Goal: Communication & Community: Answer question/provide support

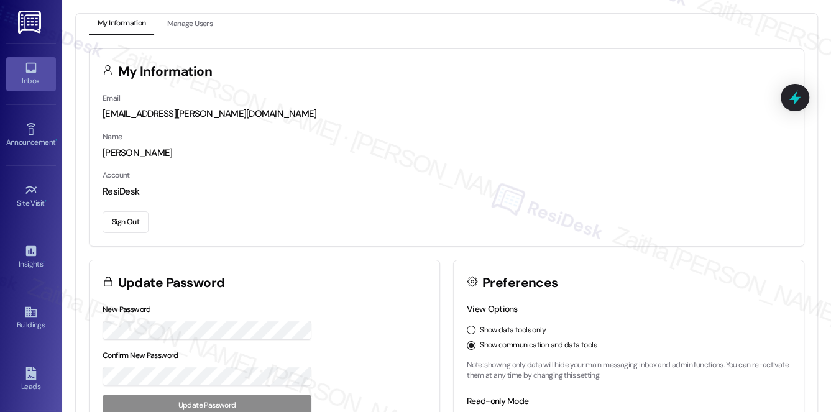
click at [34, 62] on icon at bounding box center [31, 68] width 14 height 14
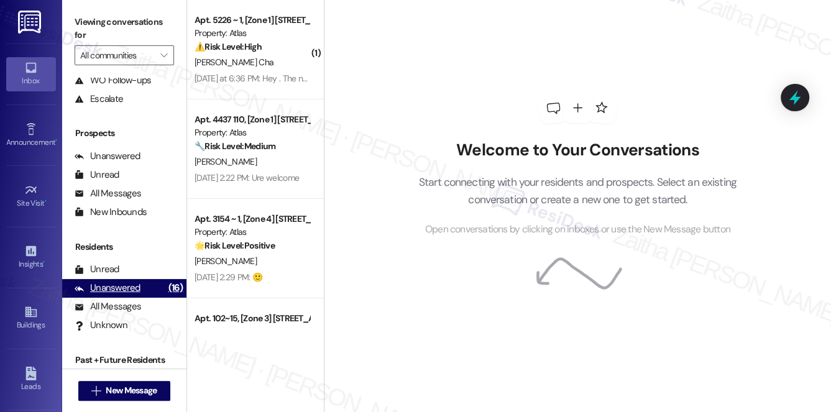
scroll to position [148, 0]
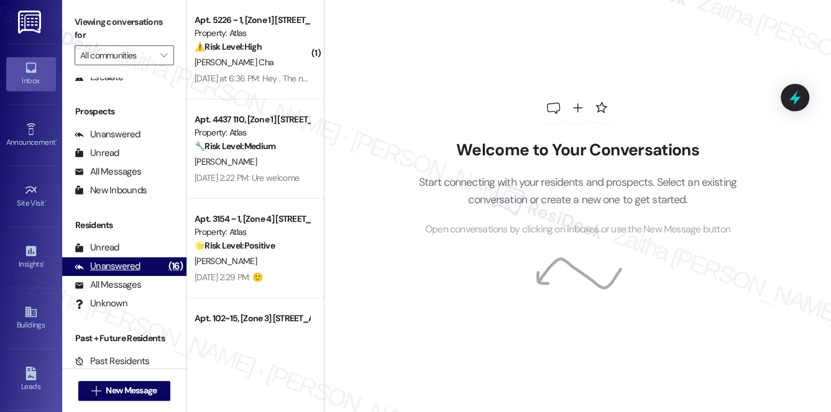
click at [127, 266] on div "Unanswered" at bounding box center [108, 266] width 66 height 13
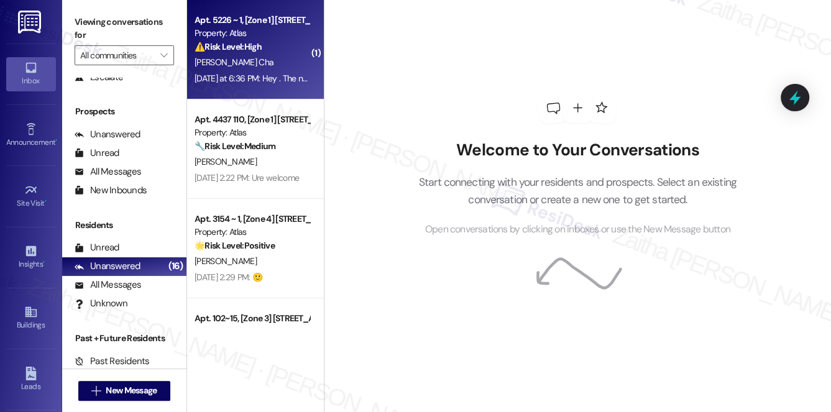
click at [281, 59] on div "[PERSON_NAME] Cha" at bounding box center [251, 63] width 117 height 16
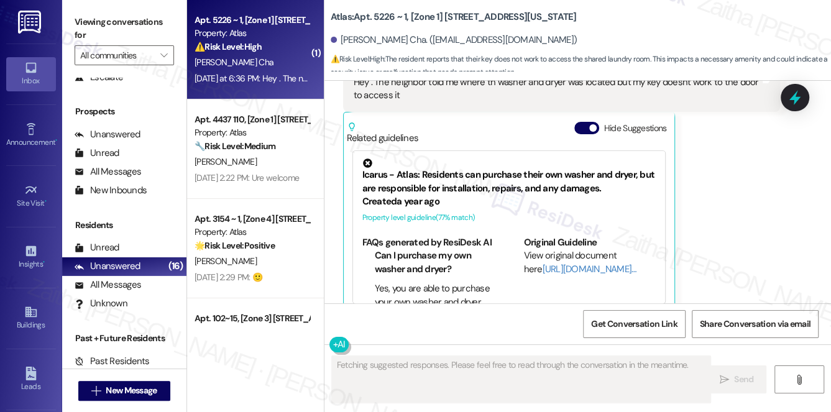
scroll to position [449, 0]
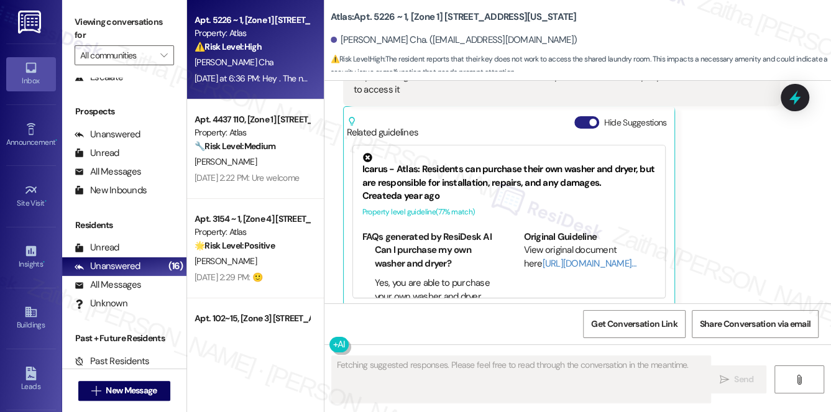
click at [582, 116] on button "Hide Suggestions" at bounding box center [586, 122] width 25 height 12
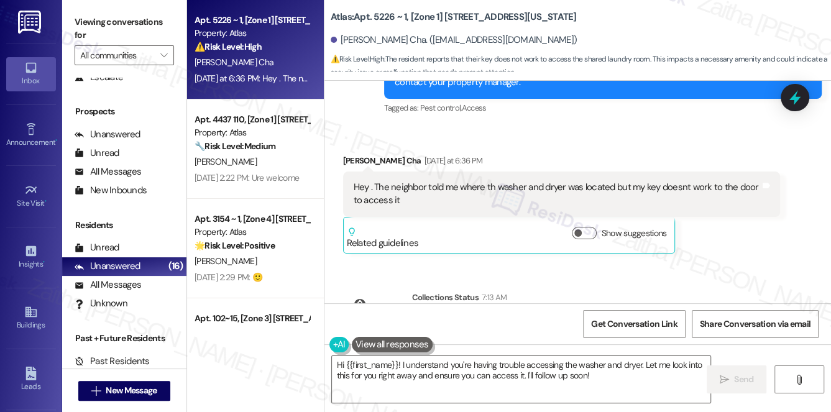
scroll to position [395, 0]
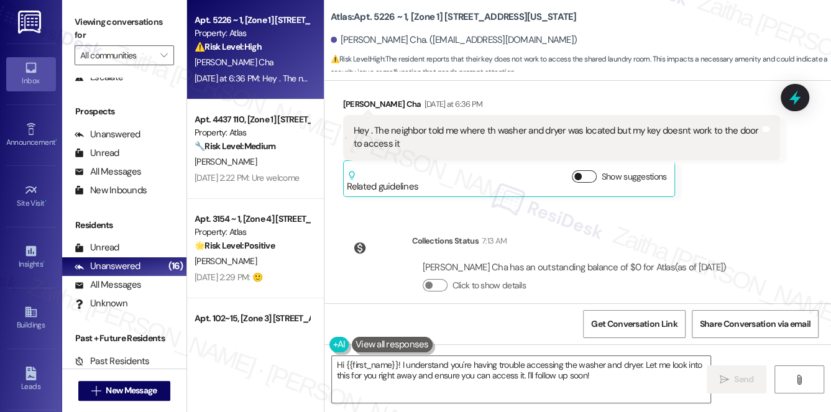
click at [584, 170] on button "Show suggestions" at bounding box center [584, 176] width 25 height 12
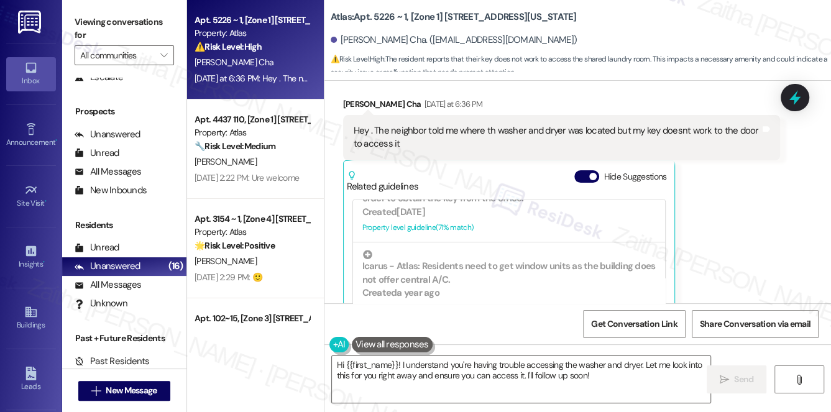
click at [572, 165] on div "Related guidelines Hide Suggestions" at bounding box center [509, 178] width 325 height 29
click at [584, 170] on button "Hide Suggestions" at bounding box center [586, 176] width 25 height 12
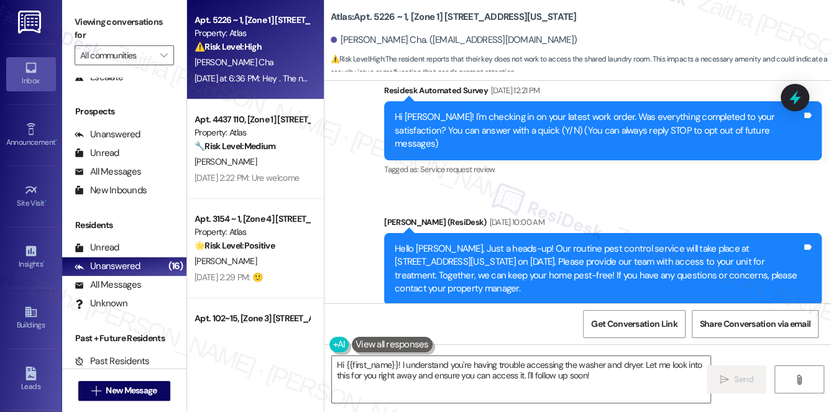
scroll to position [113, 0]
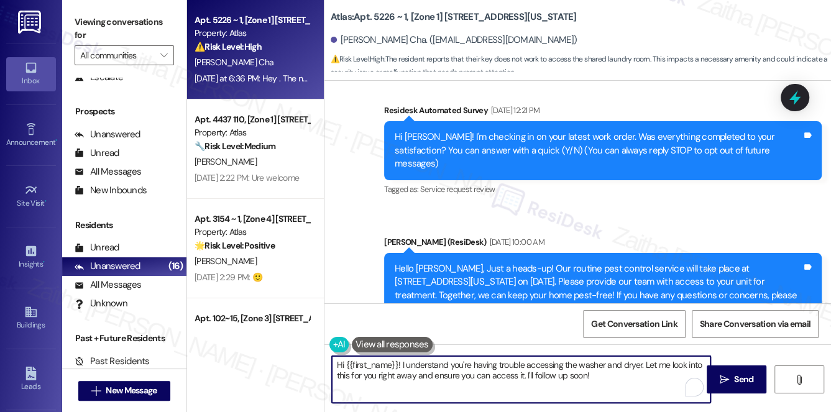
click at [396, 366] on textarea "Hi {{first_name}}! I understand you're having trouble accessing the washer and …" at bounding box center [521, 379] width 379 height 47
drag, startPoint x: 514, startPoint y: 375, endPoint x: 478, endPoint y: 372, distance: 36.2
click at [477, 372] on textarea "Hi {{first_name}}, thank you for reaching out! I understand you're having troub…" at bounding box center [521, 379] width 379 height 47
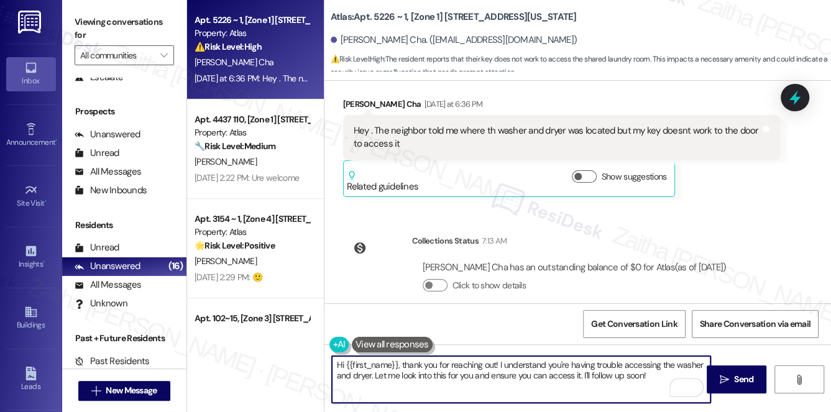
scroll to position [399, 0]
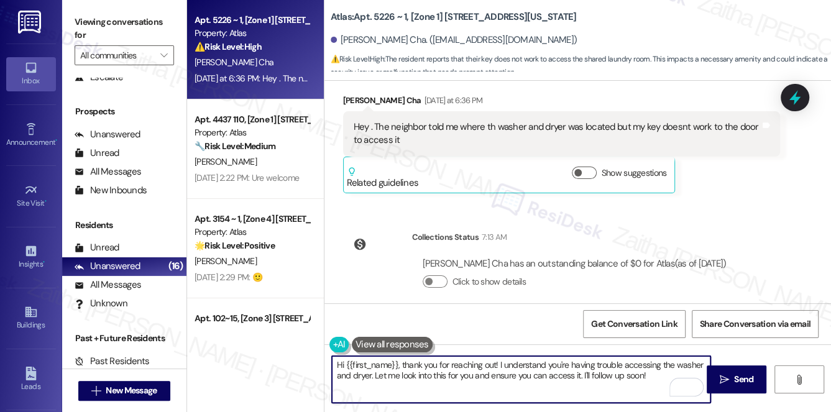
click at [630, 374] on textarea "Hi {{first_name}}, thank you for reaching out! I understand you're having troub…" at bounding box center [521, 379] width 379 height 47
type textarea "Hi {{first_name}}, thank you for reaching out! I understand you're having troub…"
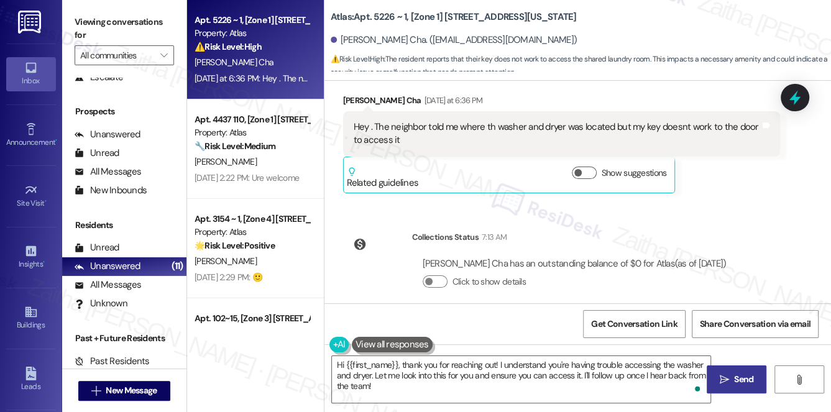
click at [749, 379] on span "Send" at bounding box center [743, 379] width 19 height 13
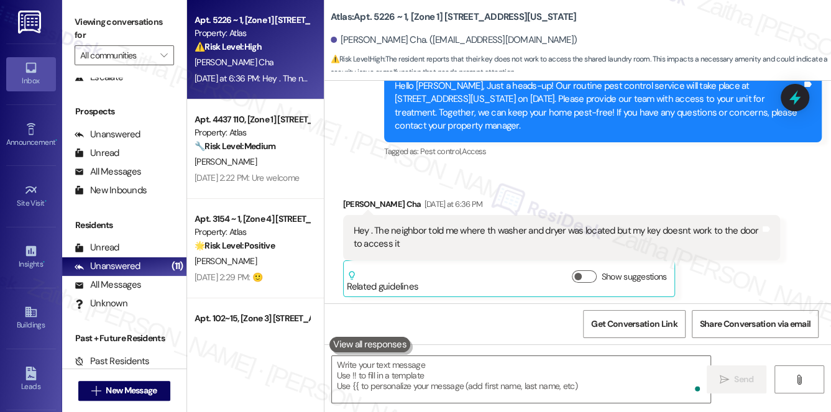
scroll to position [285, 0]
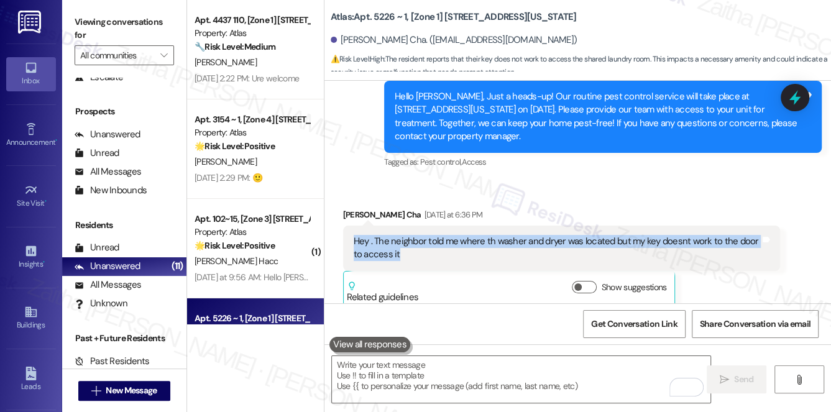
drag, startPoint x: 353, startPoint y: 231, endPoint x: 432, endPoint y: 247, distance: 80.6
click at [432, 247] on div "Hey . The neighbor told me where th washer and dryer was located but my key doe…" at bounding box center [557, 248] width 407 height 27
copy div "Hey . The neighbor told me where th washer and dryer was located but my key doe…"
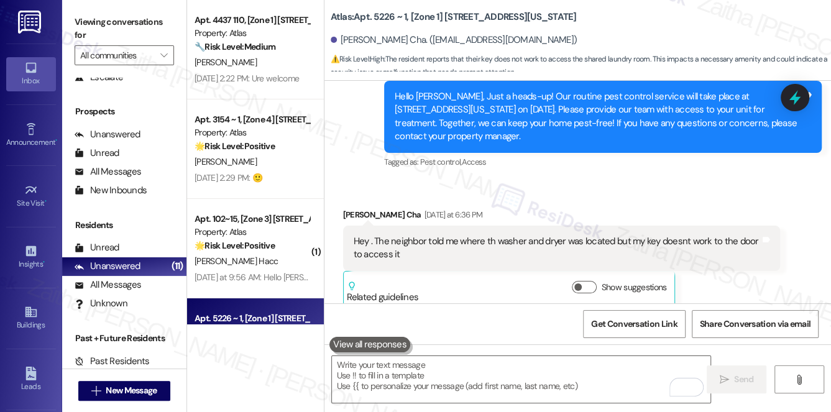
click at [757, 180] on div "Received via SMS Markela Weaver Cha Yesterday at 6:36 PM Hey . The neighbor tol…" at bounding box center [577, 248] width 507 height 137
click at [794, 106] on icon at bounding box center [795, 97] width 15 height 19
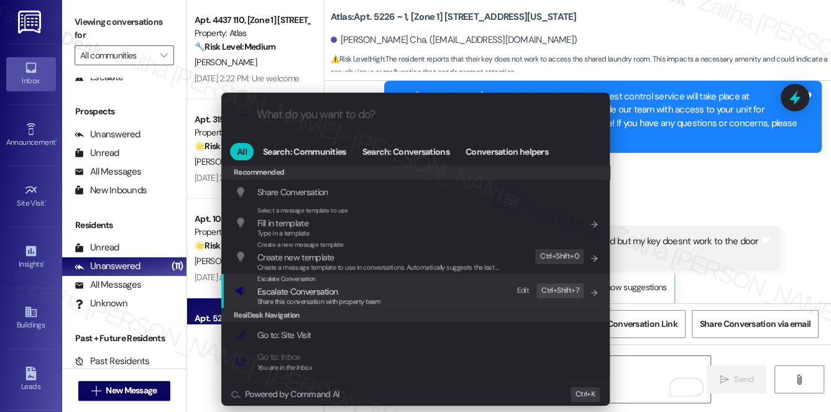
click at [293, 288] on span "Escalate Conversation" at bounding box center [297, 291] width 80 height 11
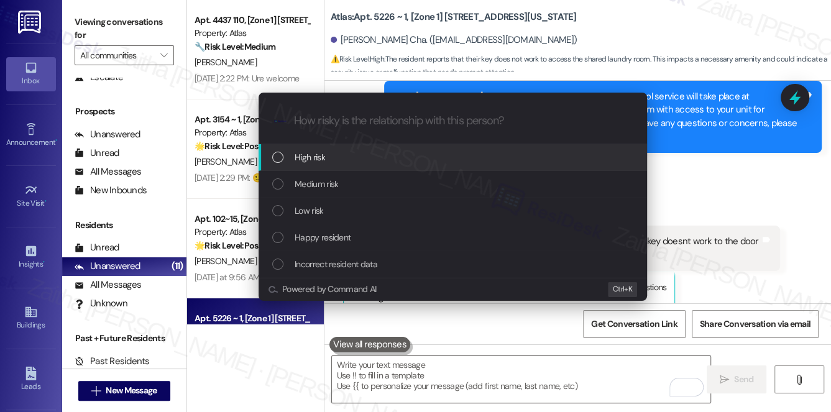
click at [320, 164] on div "High risk" at bounding box center [453, 157] width 389 height 27
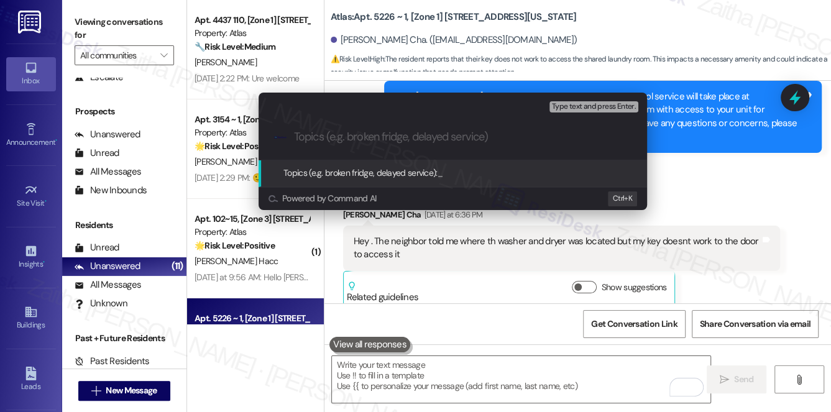
paste input "Laundry Room Key Not Working"
type input "Laundry Room Key Not Working"
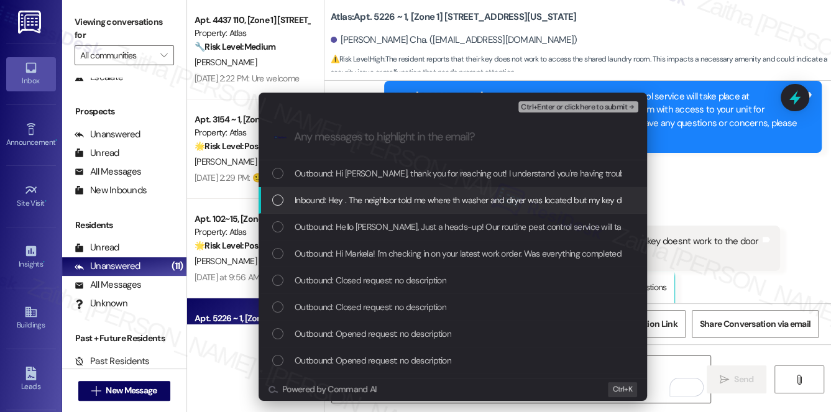
click at [421, 193] on span "Inbound: Hey . The neighbor told me where th washer and dryer was located but m…" at bounding box center [521, 200] width 452 height 14
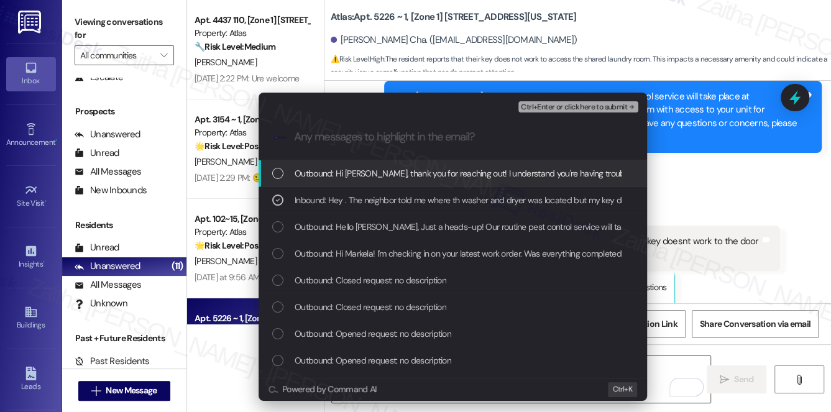
click at [579, 106] on span "Ctrl+Enter or click here to submit" at bounding box center [574, 107] width 106 height 9
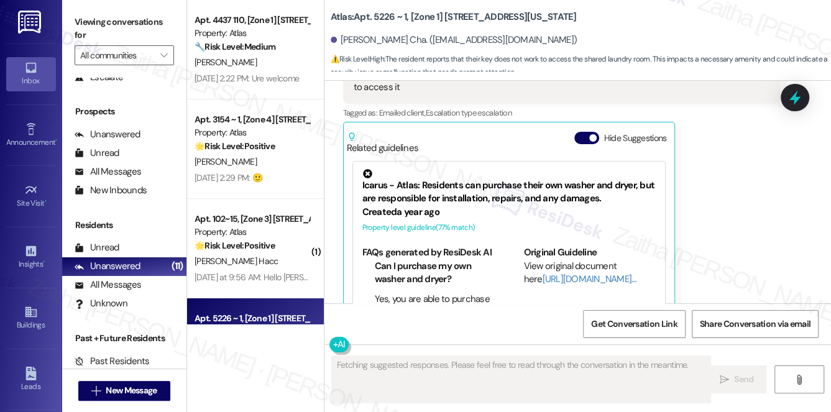
scroll to position [467, 0]
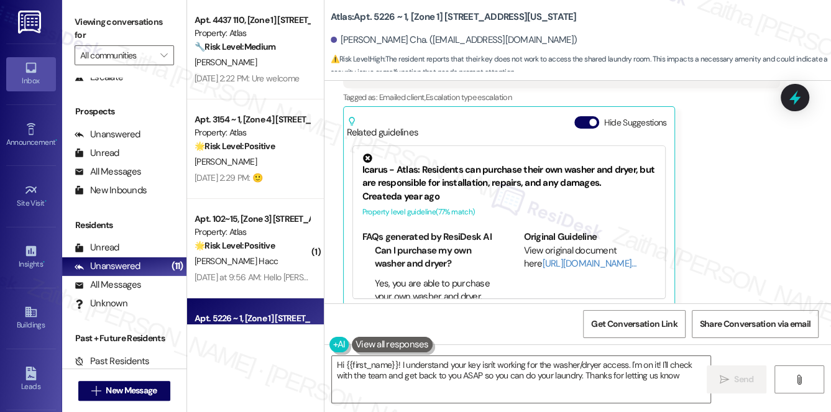
type textarea "Hi {{first_name}}! I understand your key isn't working for the washer/dryer acc…"
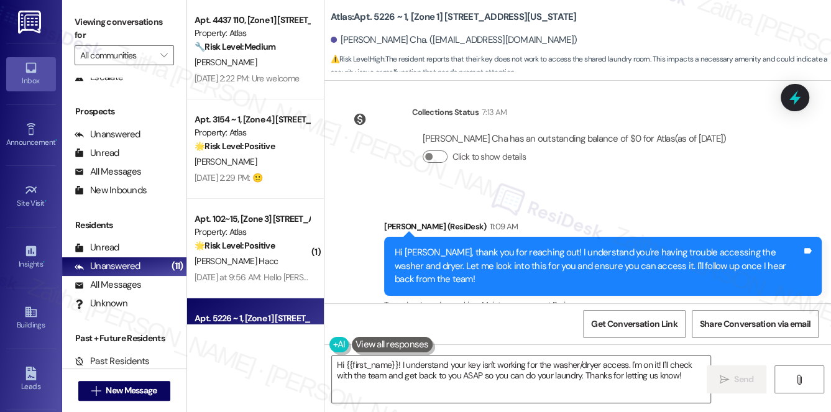
scroll to position [714, 0]
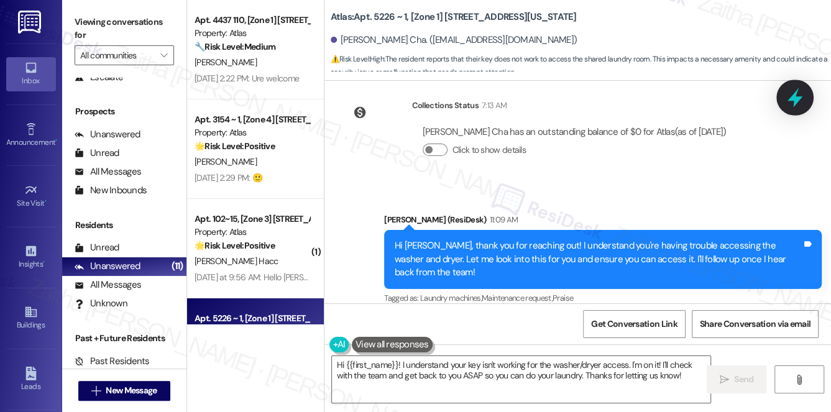
click at [803, 104] on icon at bounding box center [794, 97] width 21 height 21
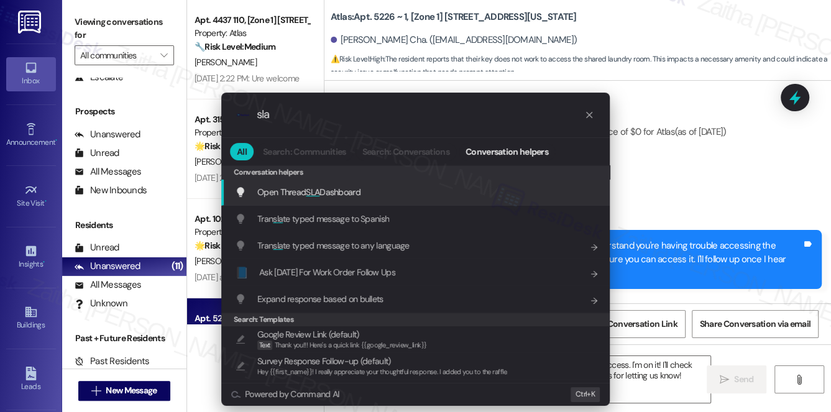
type input "sla"
click at [316, 193] on span "SLA" at bounding box center [313, 191] width 14 height 11
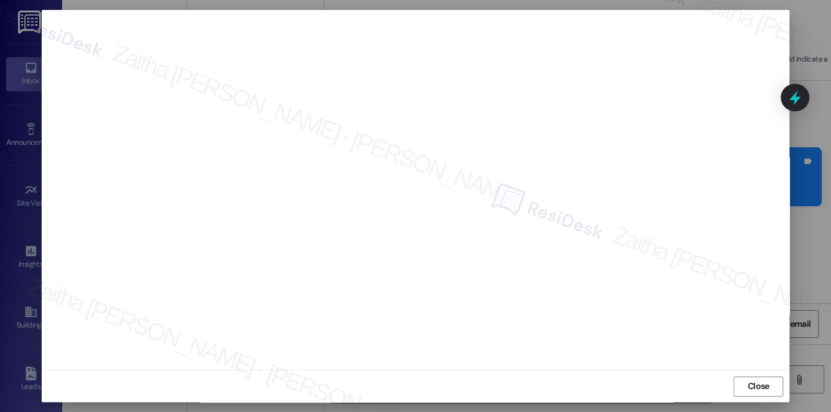
scroll to position [801, 0]
click at [758, 387] on span "Close" at bounding box center [759, 386] width 22 height 13
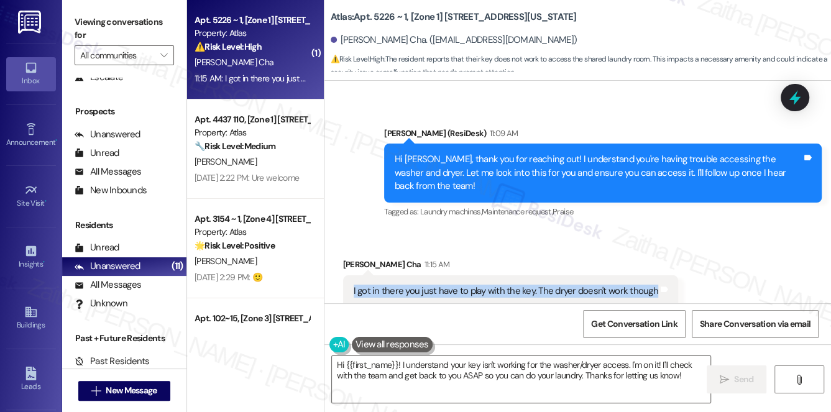
drag, startPoint x: 347, startPoint y: 276, endPoint x: 650, endPoint y: 288, distance: 302.4
click at [650, 288] on div "I got in there you just have to play with the key. The dryer doesn't work thoug…" at bounding box center [510, 291] width 335 height 32
copy div "I got in there you just have to play with the key. The dryer doesn't work though"
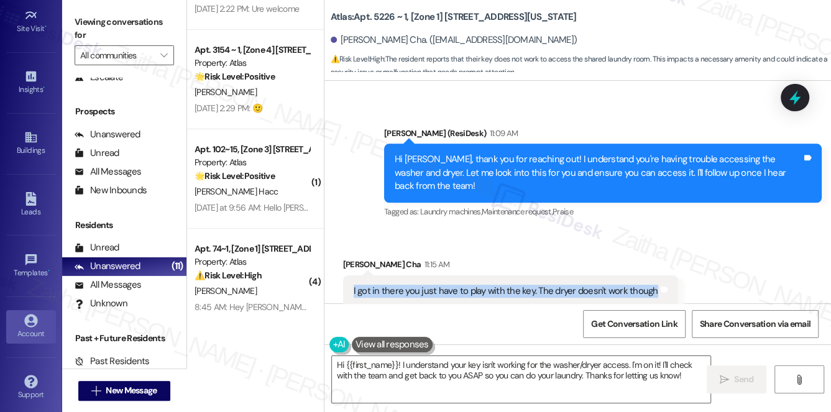
scroll to position [176, 0]
click at [33, 330] on div "Account" at bounding box center [31, 332] width 62 height 12
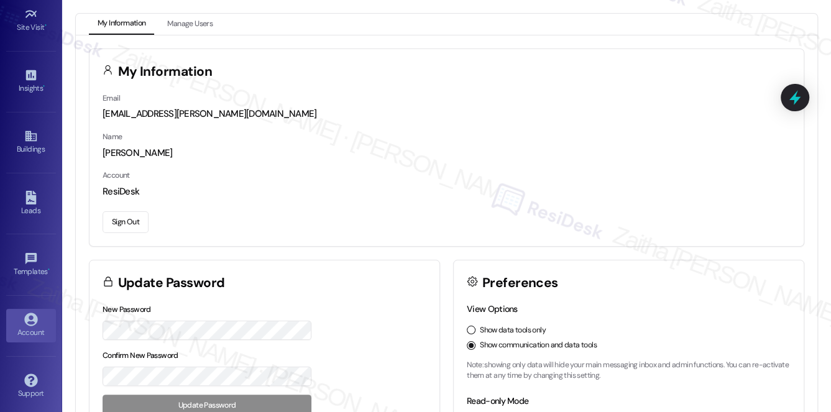
click at [127, 221] on button "Sign Out" at bounding box center [126, 222] width 46 height 22
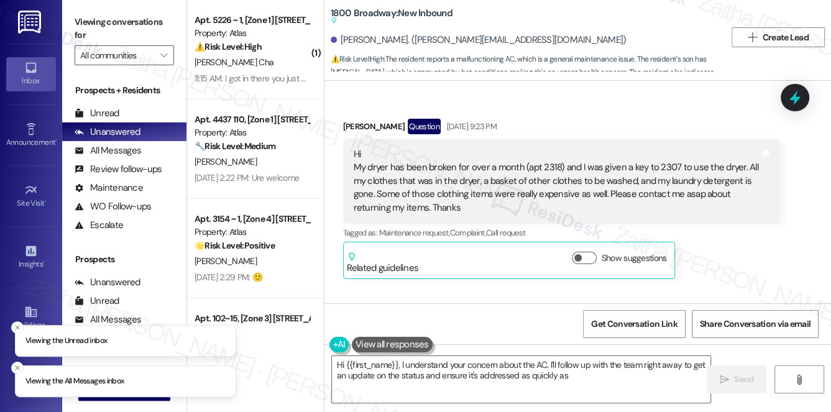
scroll to position [5260, 0]
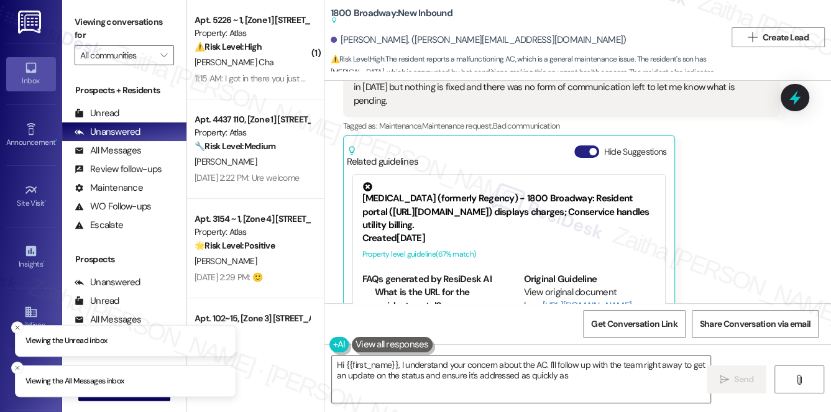
click at [577, 145] on button "Hide Suggestions" at bounding box center [586, 151] width 25 height 12
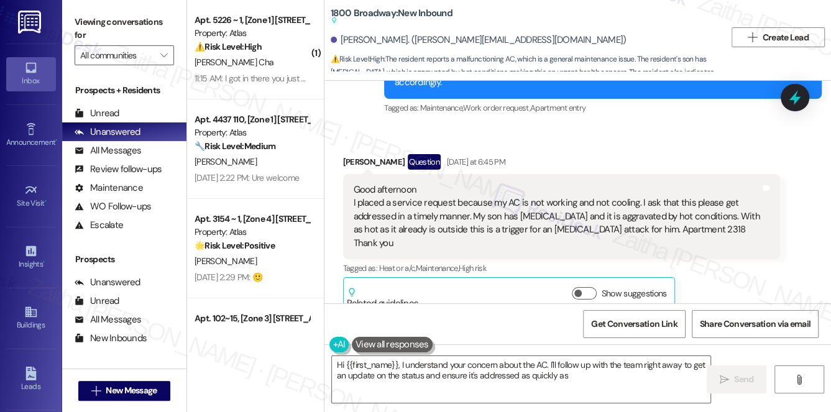
scroll to position [5157, 0]
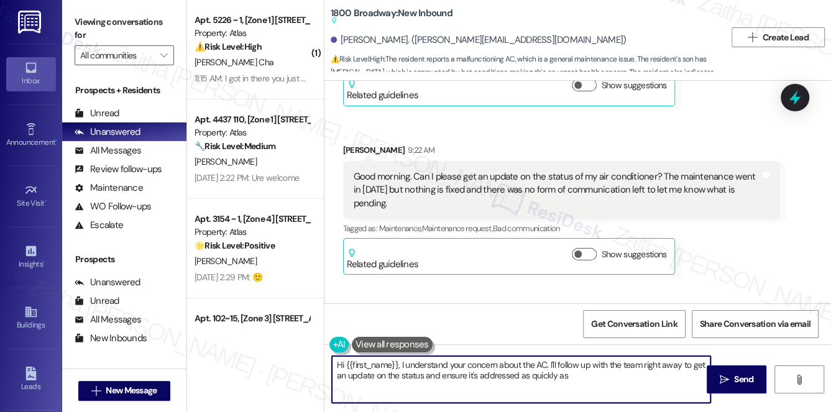
click at [400, 364] on textarea "Hi {{first_name}}, I understand your concern about the AC. I'll follow up with …" at bounding box center [521, 379] width 379 height 47
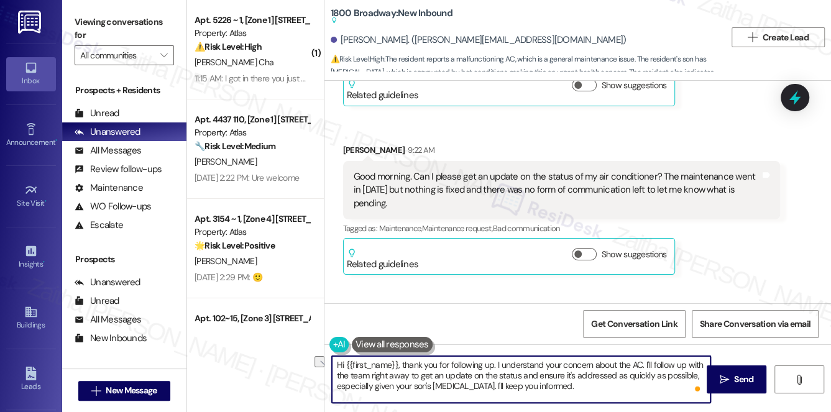
drag, startPoint x: 408, startPoint y: 375, endPoint x: 369, endPoint y: 375, distance: 39.2
click at [369, 375] on textarea "Hi {{first_name}}, thank you for following up. I understand your concern about …" at bounding box center [521, 379] width 379 height 47
drag, startPoint x: 484, startPoint y: 375, endPoint x: 615, endPoint y: 379, distance: 131.8
click at [615, 379] on textarea "Hi {{first_name}}, thank you for following up. I understand your concern about …" at bounding box center [521, 379] width 379 height 47
click at [577, 370] on textarea "Hi {{first_name}}, thank you for following up. I understand your concern about …" at bounding box center [521, 379] width 379 height 47
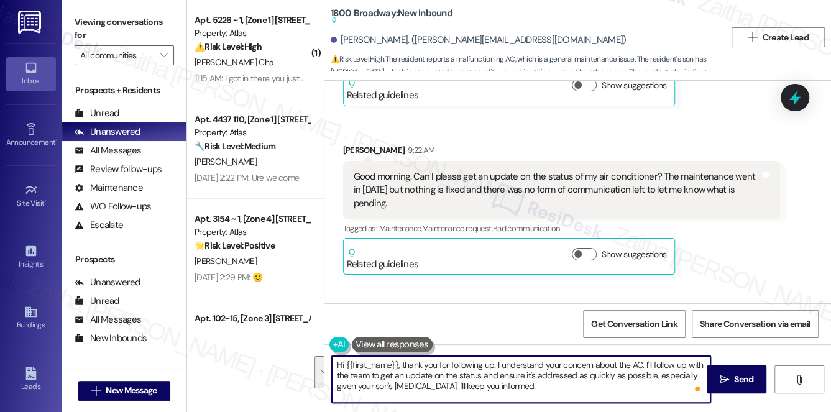
drag, startPoint x: 338, startPoint y: 367, endPoint x: 507, endPoint y: 388, distance: 170.4
click at [507, 388] on textarea "Hi {{first_name}}, thank you for following up. I understand your concern about …" at bounding box center [521, 379] width 379 height 47
click at [701, 284] on div "Sent via SMS ResiDesk After Hours Assistant 9:22 AM Thank you for your message.…" at bounding box center [577, 343] width 507 height 118
drag, startPoint x: 482, startPoint y: 385, endPoint x: 500, endPoint y: 362, distance: 30.1
click at [497, 363] on textarea "Hi {{first_name}}, thank you for following up. I understand your concern about …" at bounding box center [521, 379] width 379 height 47
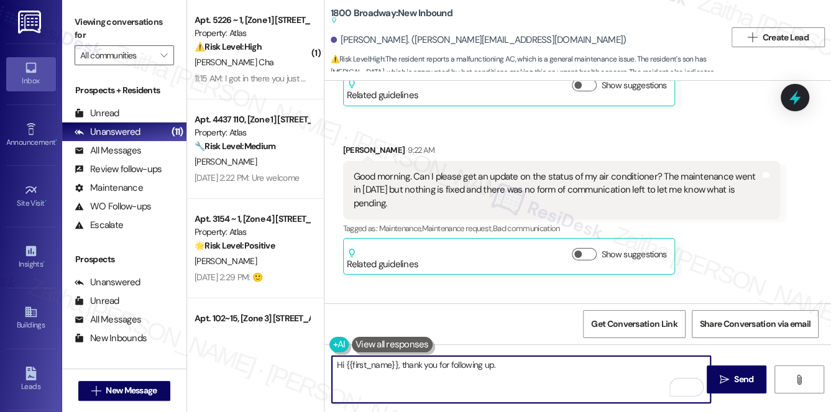
paste textarea "I understand your concern about the AC, especially with your son’s [MEDICAL_DAT…"
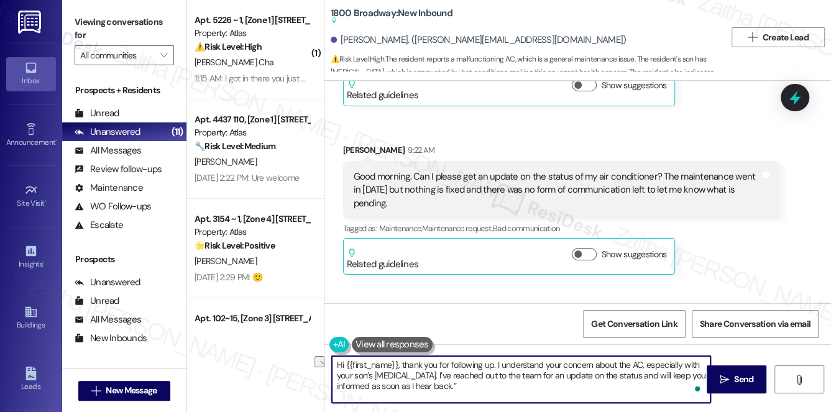
drag, startPoint x: 446, startPoint y: 376, endPoint x: 411, endPoint y: 369, distance: 36.1
click at [409, 372] on textarea "Hi {{first_name}}, thank you for following up. I understand your concern about …" at bounding box center [521, 379] width 379 height 47
click at [412, 379] on textarea "Hi {{first_name}}, thank you for following up. I understand your concern about …" at bounding box center [521, 379] width 379 height 47
click at [423, 386] on textarea "Hi {{first_name}}, thank you for following up. I understand your concern about …" at bounding box center [521, 379] width 379 height 47
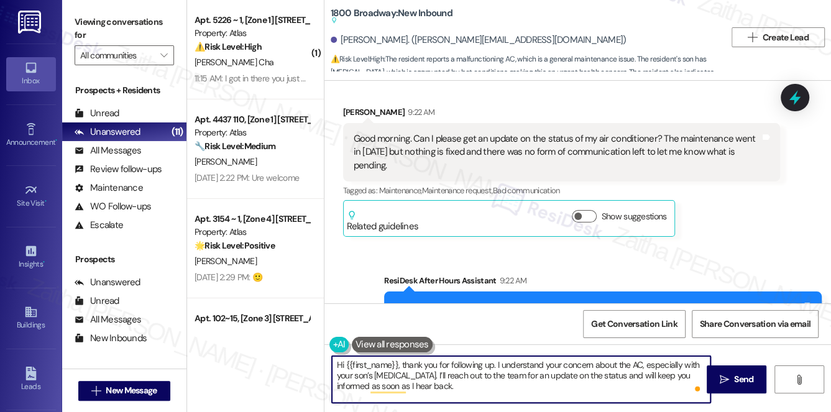
scroll to position [5214, 0]
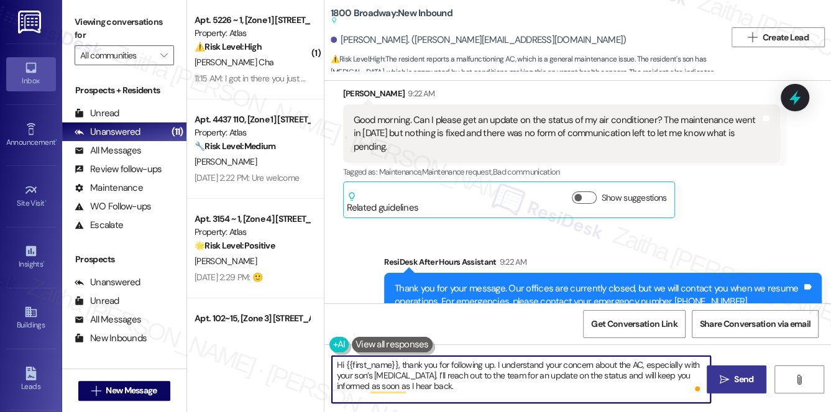
type textarea "Hi {{first_name}}, thank you for following up. I understand your concern about …"
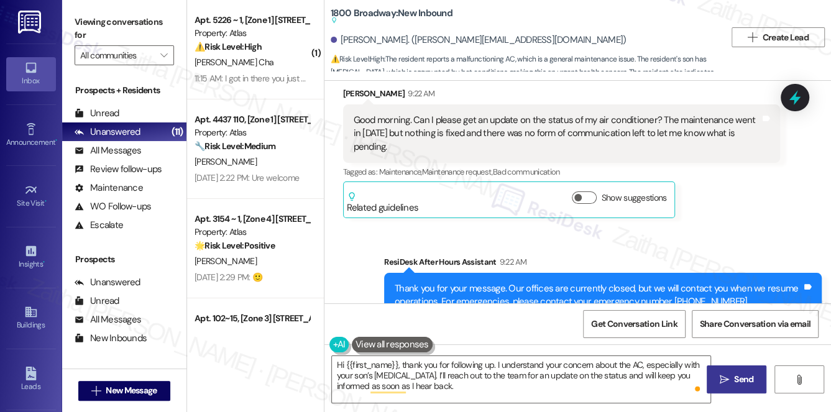
click at [744, 377] on span "Send" at bounding box center [743, 379] width 19 height 13
click at [781, 96] on div at bounding box center [795, 97] width 29 height 27
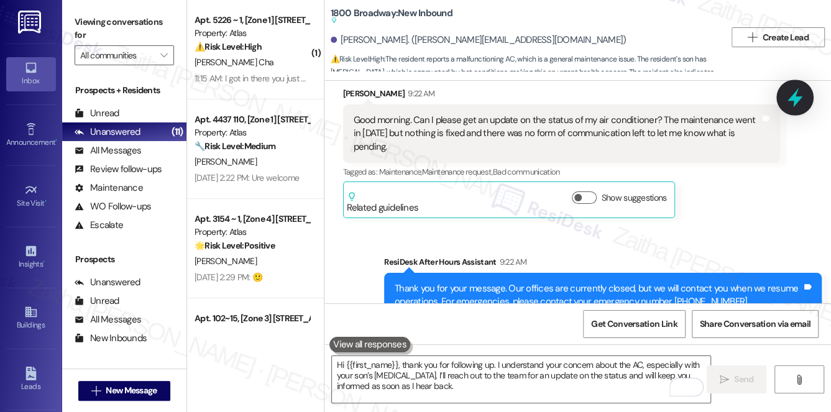
click at [791, 98] on icon at bounding box center [795, 97] width 15 height 19
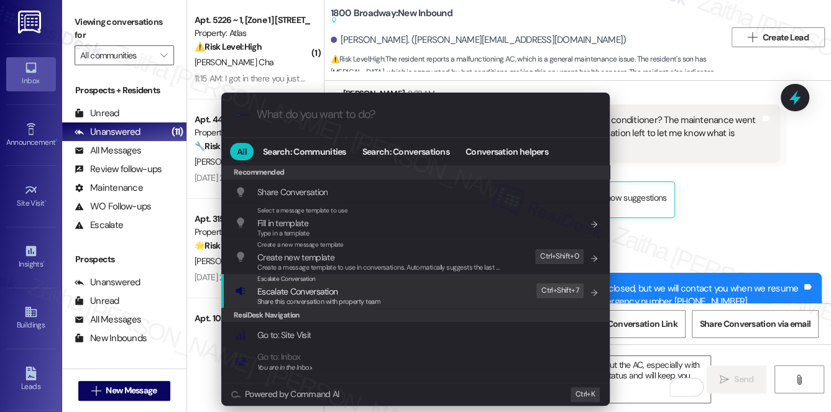
click at [731, 205] on div ".cls-1{fill:#0a055f;}.cls-2{fill:#0cc4c4;} resideskLogoBlueOrange All Search: C…" at bounding box center [415, 206] width 831 height 412
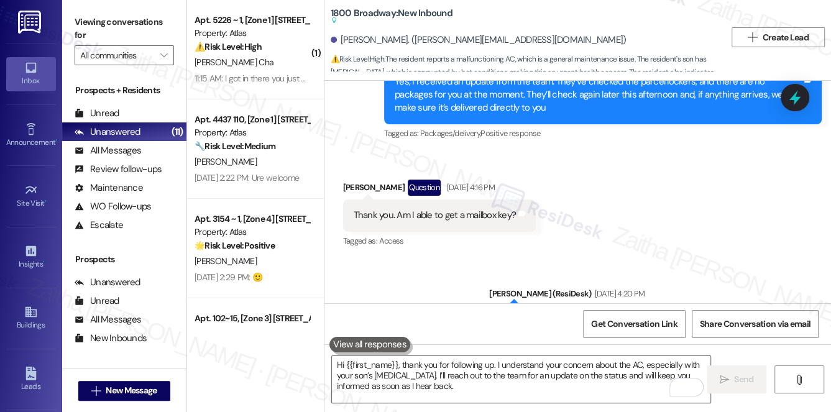
scroll to position [4592, 0]
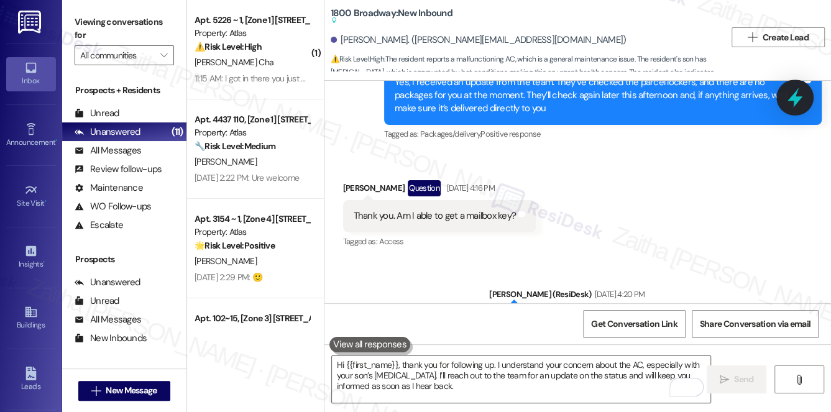
click at [800, 94] on icon at bounding box center [794, 97] width 21 height 21
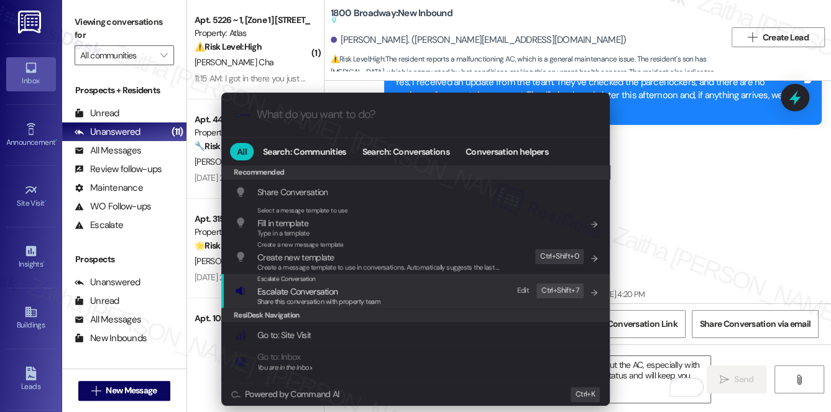
click at [290, 292] on span "Escalate Conversation" at bounding box center [297, 291] width 80 height 11
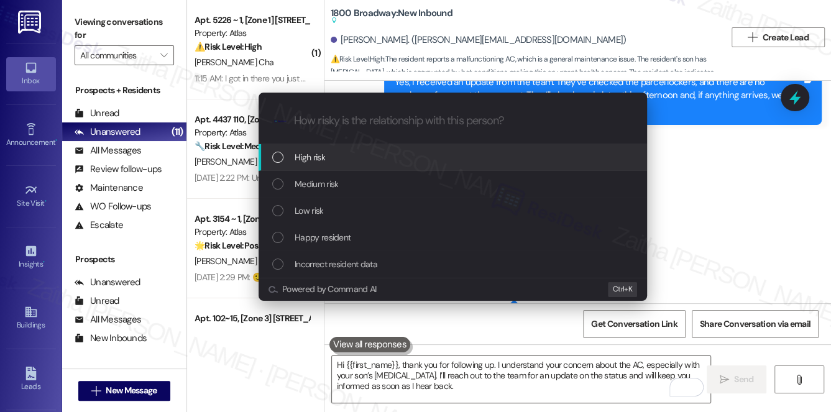
click at [336, 153] on div "High risk" at bounding box center [454, 157] width 364 height 14
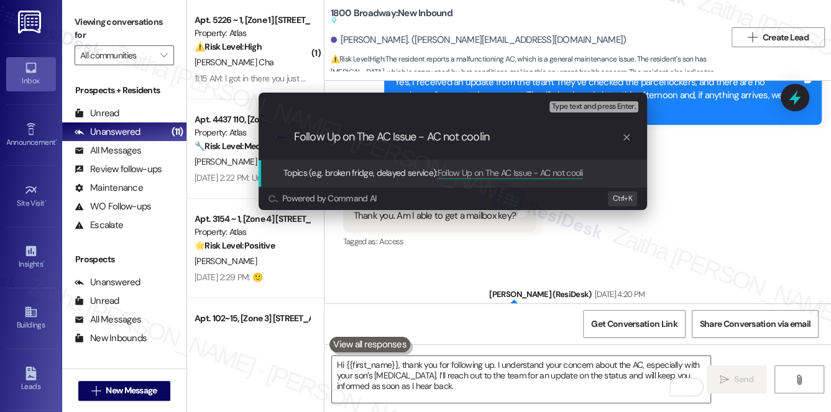
type input "Follow Up on The AC Issue - AC not cooling"
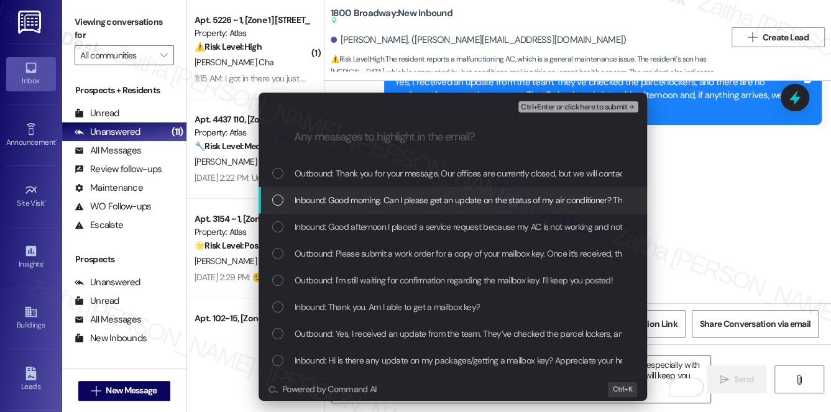
click at [390, 198] on span "Inbound: Good morning. Can I please get an update on the status of my air condi…" at bounding box center [688, 200] width 786 height 14
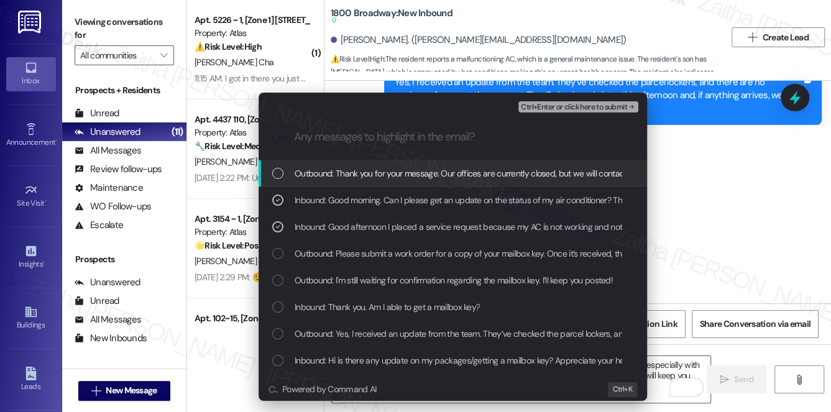
click at [568, 109] on span "Ctrl+Enter or click here to submit" at bounding box center [574, 107] width 106 height 9
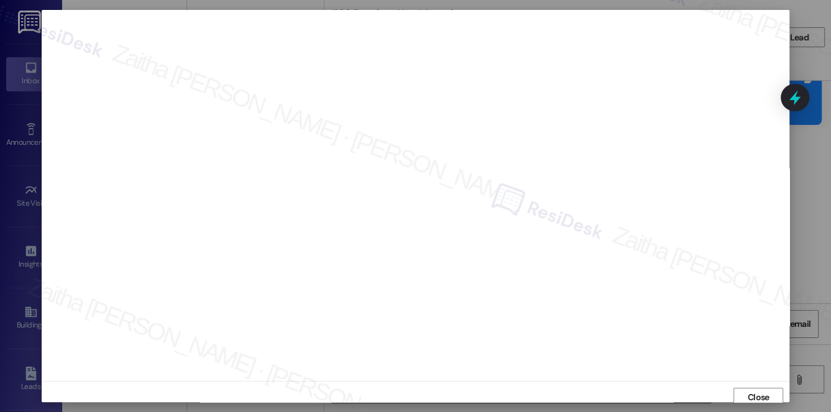
scroll to position [5, 0]
click at [756, 397] on span "Close" at bounding box center [759, 392] width 22 height 13
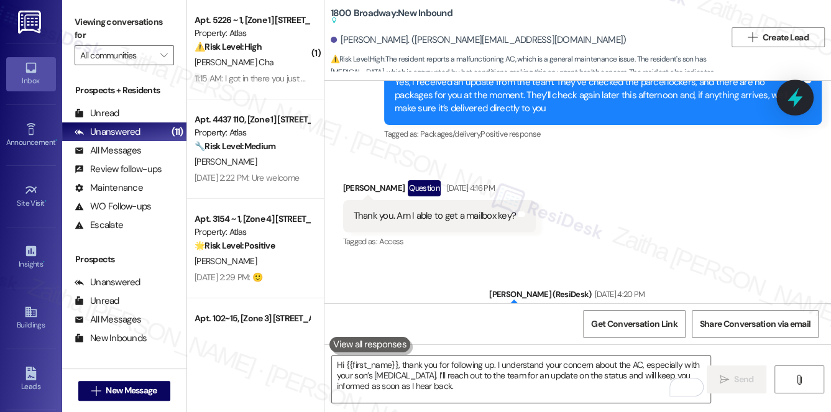
click at [797, 111] on div at bounding box center [794, 97] width 37 height 35
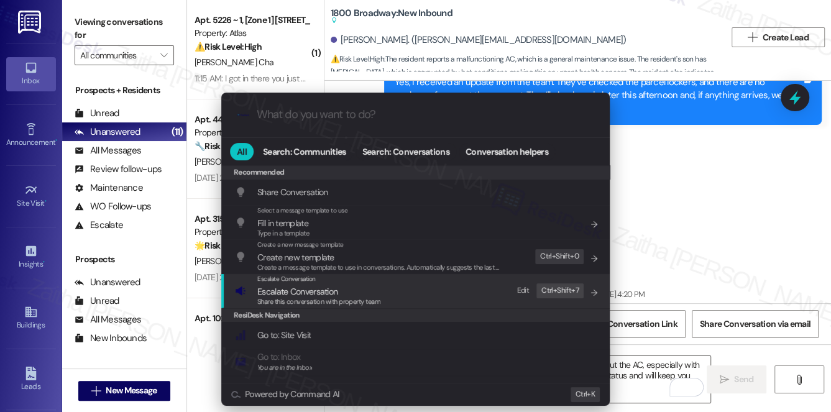
click at [295, 293] on span "Escalate Conversation" at bounding box center [297, 291] width 80 height 11
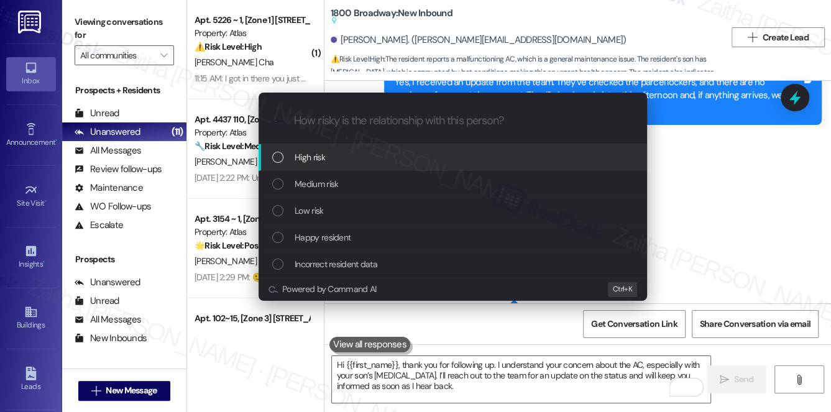
click at [369, 154] on div "High risk" at bounding box center [454, 157] width 364 height 14
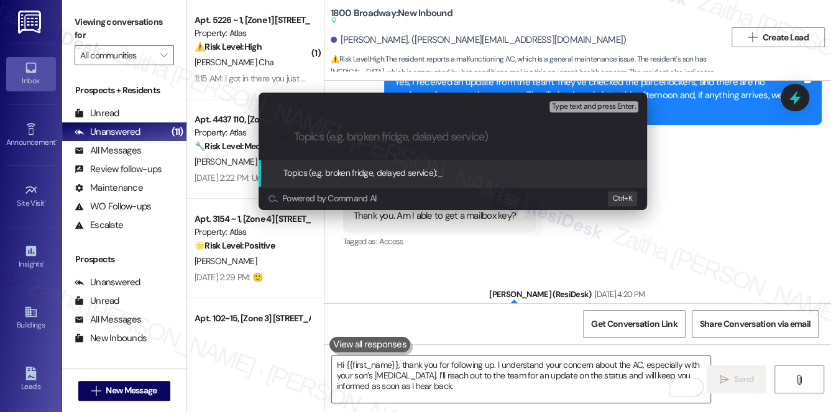
paste input "Follow Up on The AC Issue - AC not cooling"
click at [444, 134] on input "Follow Up on The AC Issue - AC not cooling" at bounding box center [458, 137] width 328 height 13
type input "Follow Up on The AC Issue - AC is not cooling"
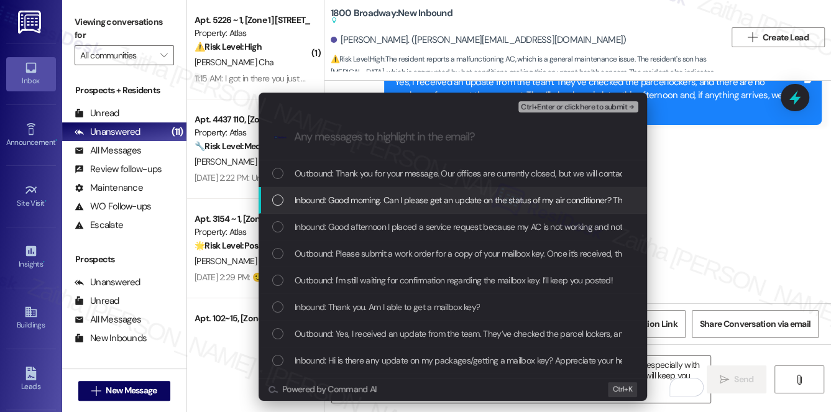
click at [410, 206] on span "Inbound: Good morning. Can I please get an update on the status of my air condi…" at bounding box center [688, 200] width 786 height 14
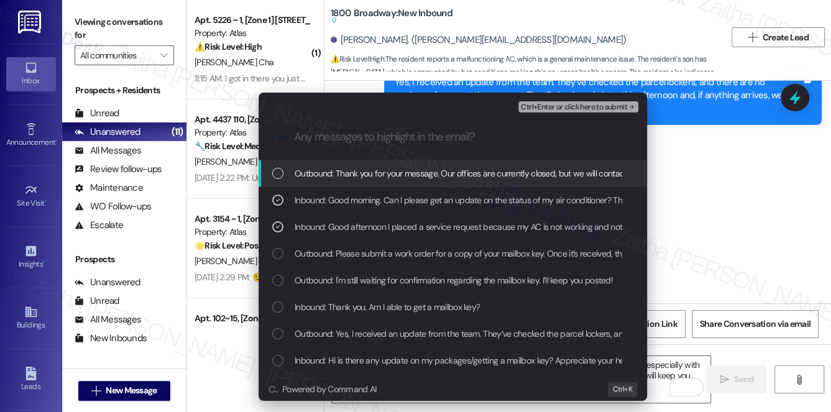
click at [547, 108] on span "Ctrl+Enter or click here to submit" at bounding box center [574, 107] width 106 height 9
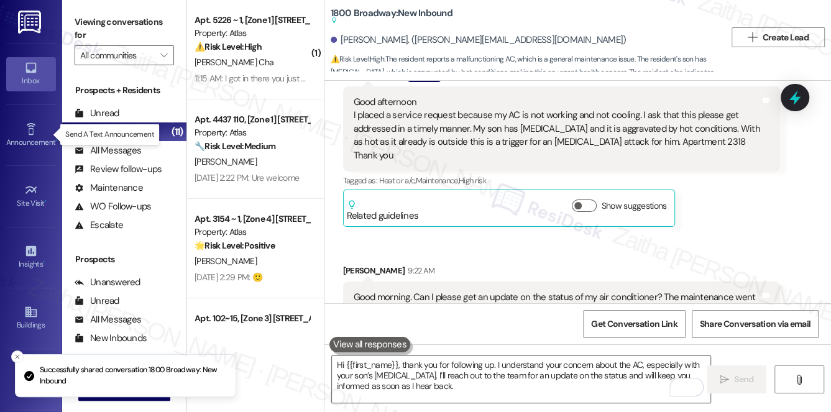
scroll to position [5260, 0]
